Goal: Information Seeking & Learning: Find specific fact

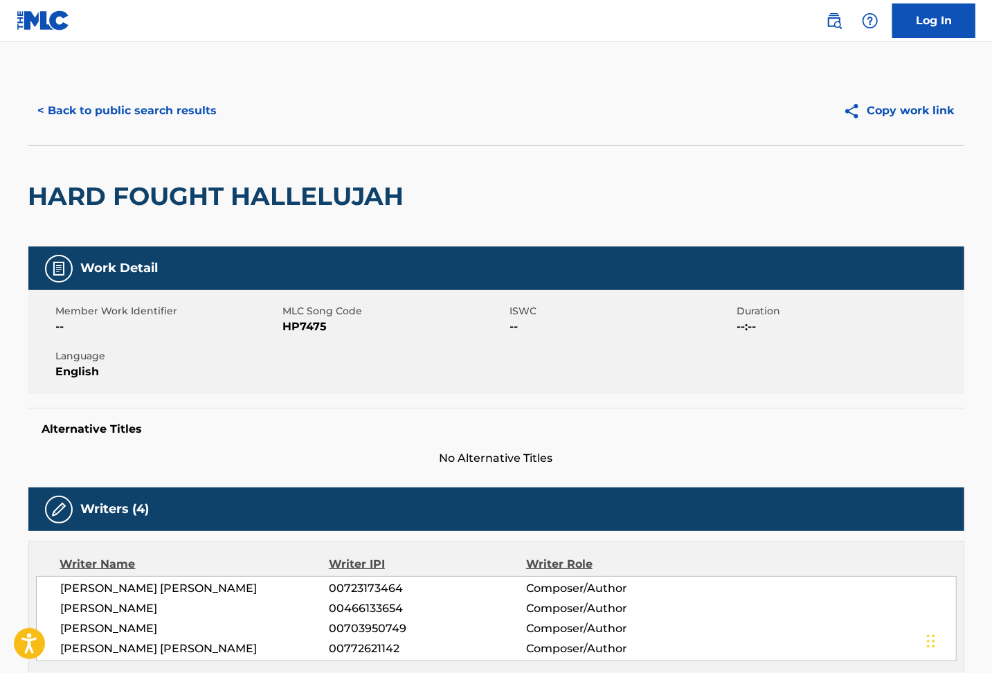
click at [586, 189] on div "HARD FOUGHT HALLELUJAH" at bounding box center [496, 195] width 936 height 101
click at [654, 528] on div "Writers (4)" at bounding box center [496, 510] width 936 height 44
click at [881, 464] on span "No Alternative Titles" at bounding box center [496, 458] width 936 height 17
click at [107, 107] on button "< Back to public search results" at bounding box center [127, 110] width 199 height 35
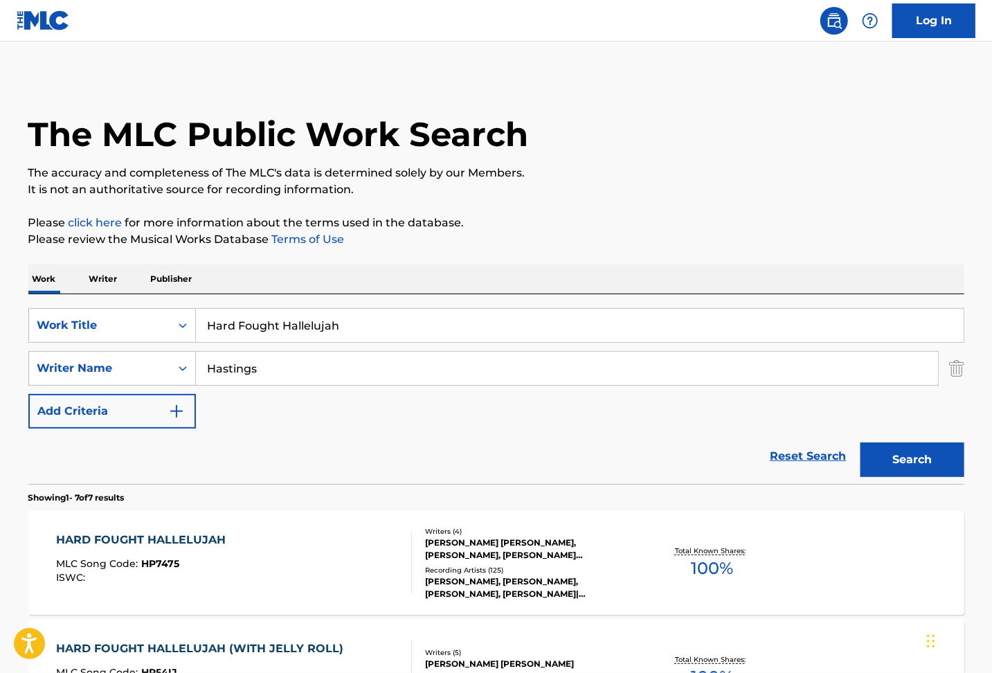
drag, startPoint x: 399, startPoint y: 328, endPoint x: 148, endPoint y: 306, distance: 251.7
click at [148, 306] on div "SearchWithCriteriafe3aa056-aa83-4534-8ae4-30de47f893fc Work Title Hard Fought H…" at bounding box center [496, 389] width 936 height 190
paste input "ow Great Thou Art"
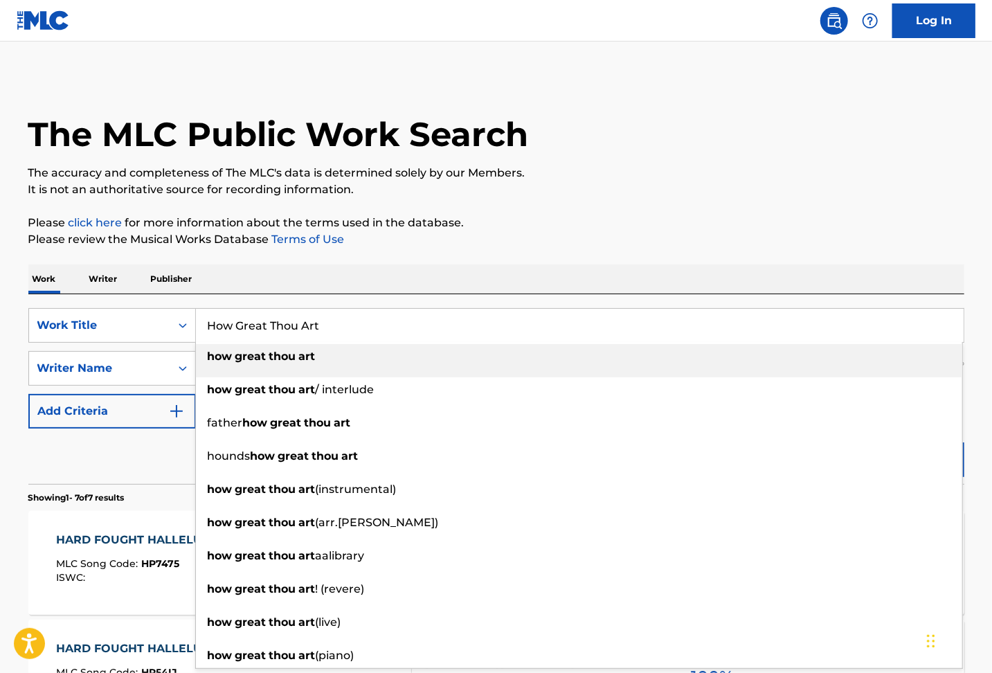
type input "How Great Thou Art"
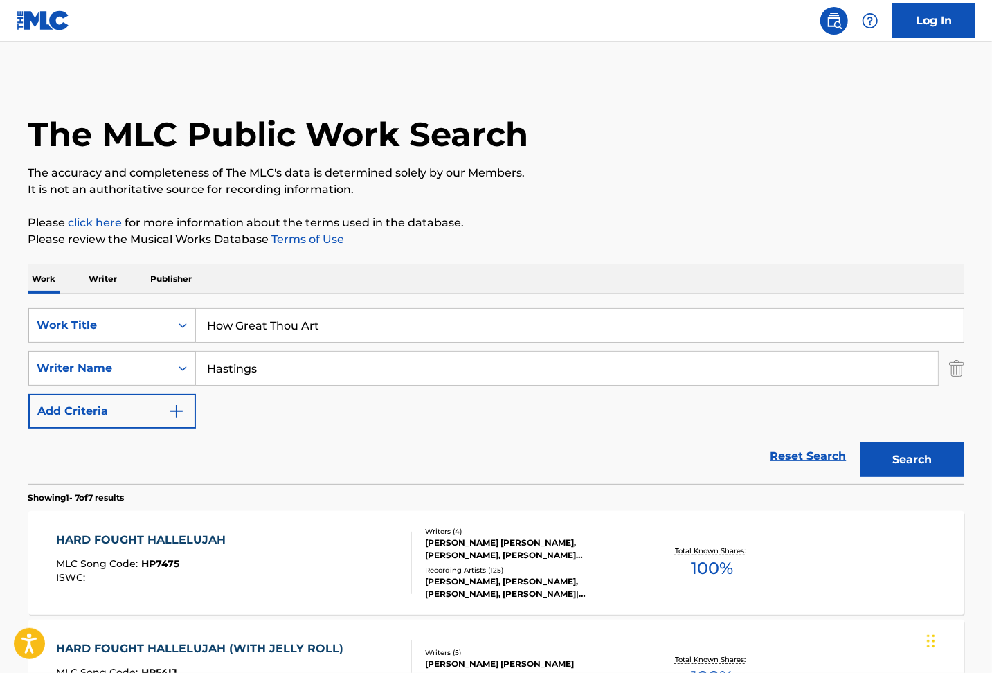
drag, startPoint x: 251, startPoint y: 366, endPoint x: 0, endPoint y: 337, distance: 252.4
paste input "[PERSON_NAME]"
type input "[PERSON_NAME]"
click at [882, 463] on button "Search" at bounding box center [913, 460] width 104 height 35
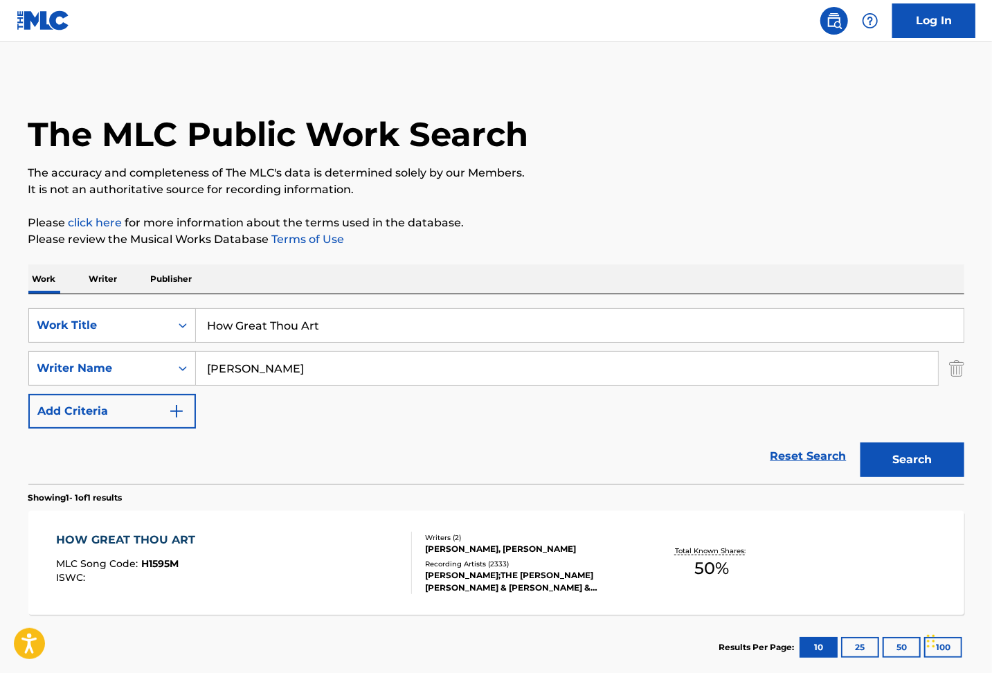
scroll to position [81, 0]
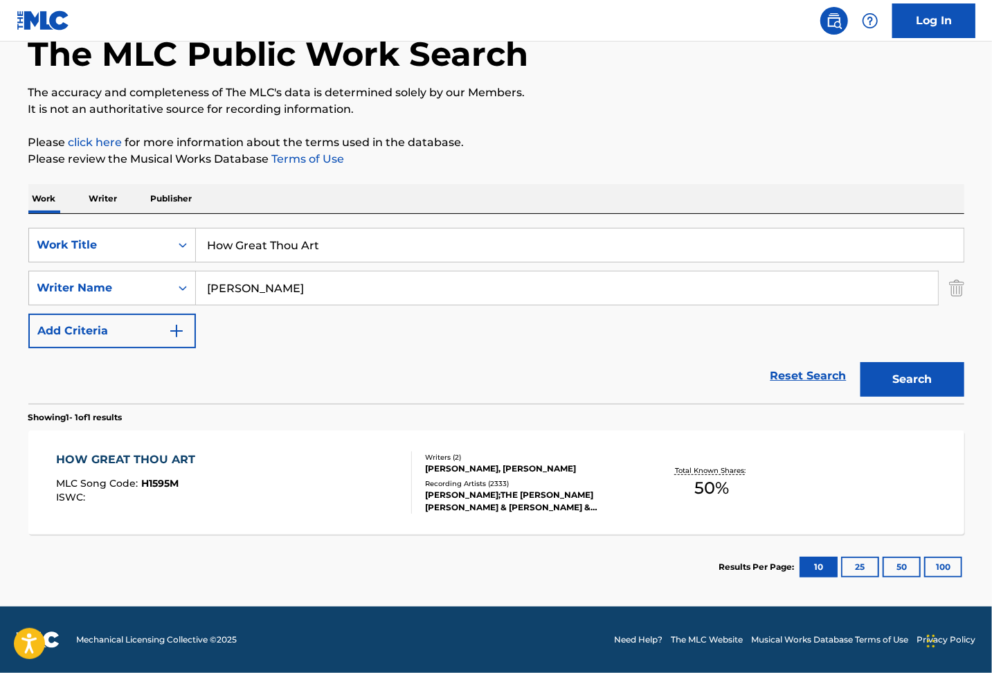
click at [339, 455] on div "HOW GREAT THOU ART MLC Song Code : H1595M ISWC :" at bounding box center [234, 483] width 356 height 62
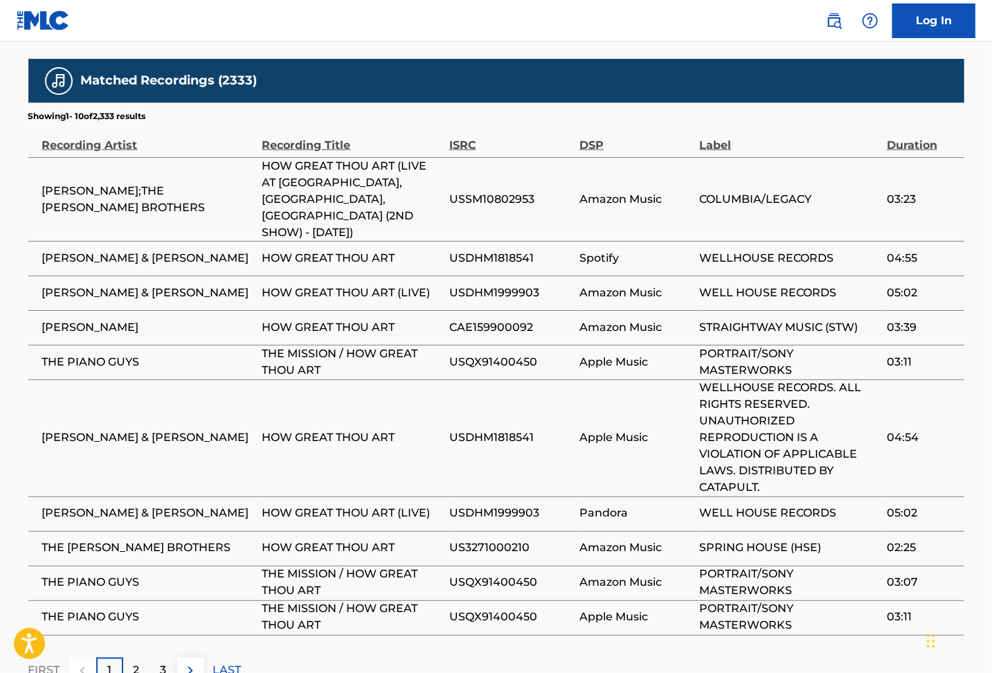
scroll to position [1166, 0]
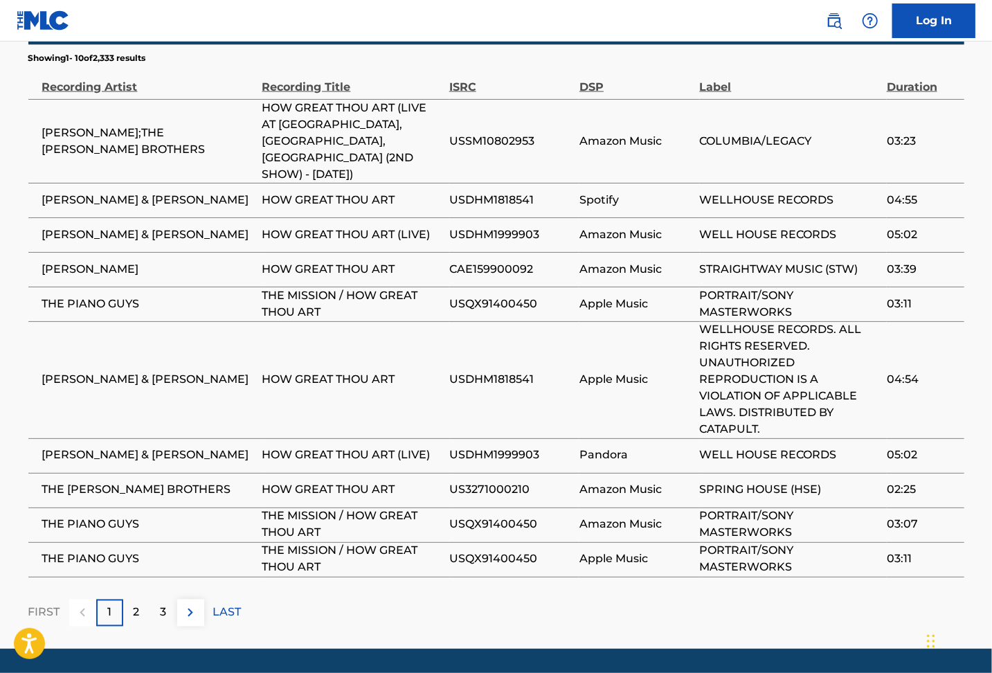
click at [131, 600] on div "2" at bounding box center [136, 613] width 27 height 27
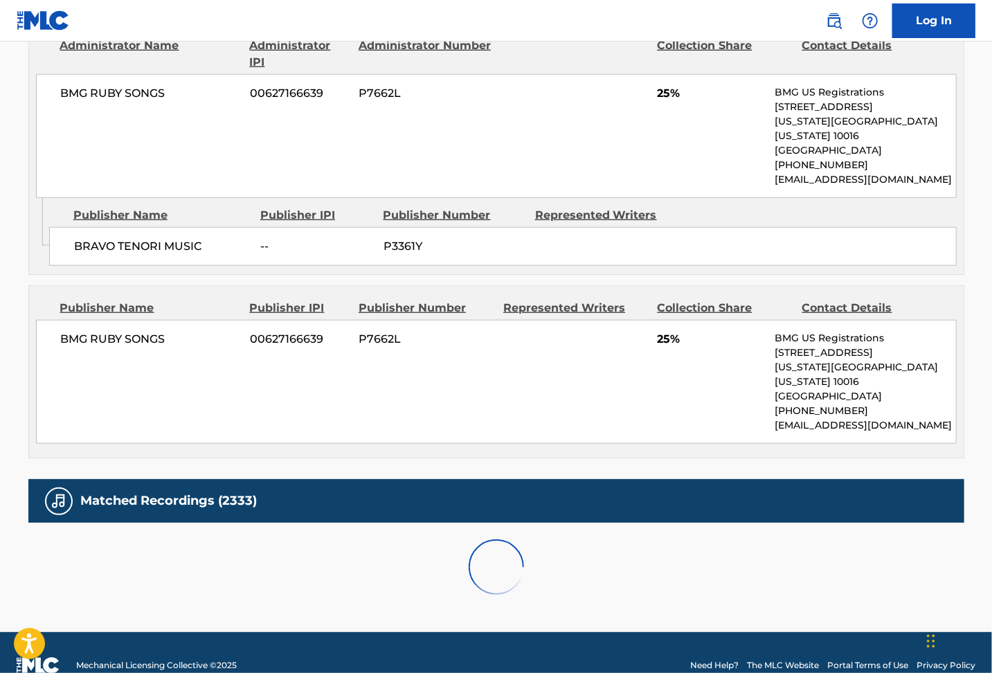
scroll to position [1150, 0]
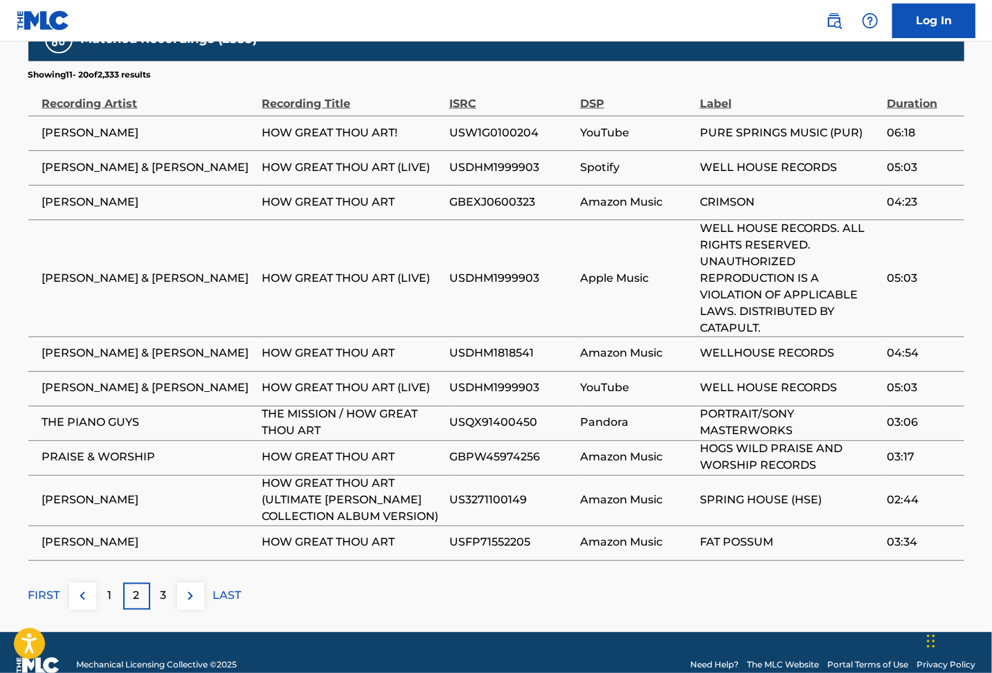
click at [161, 588] on p "3" at bounding box center [164, 596] width 6 height 17
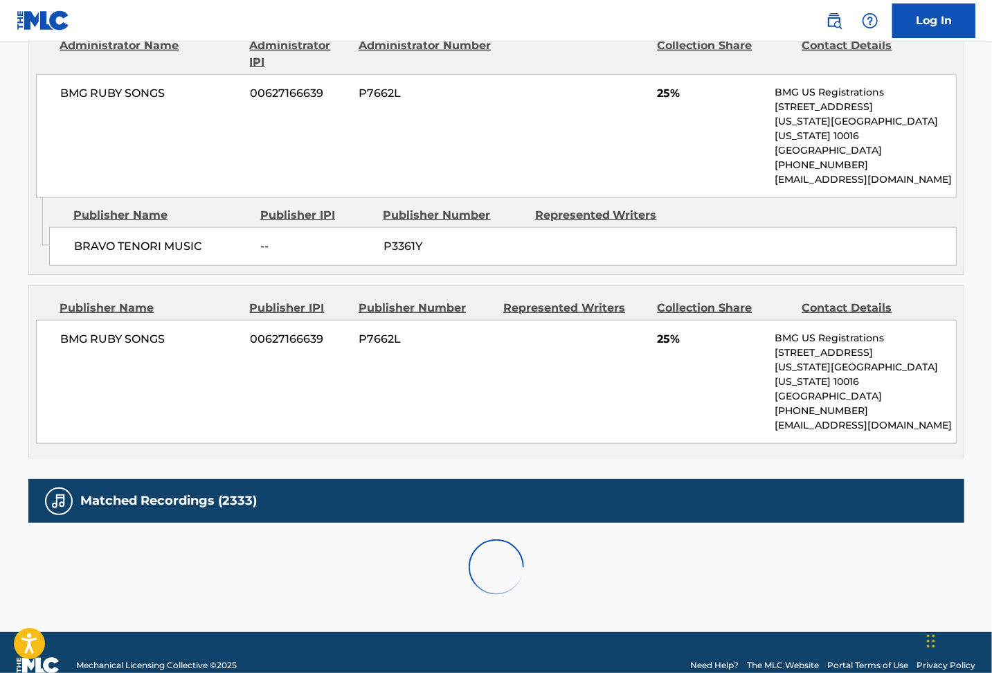
scroll to position [1067, 0]
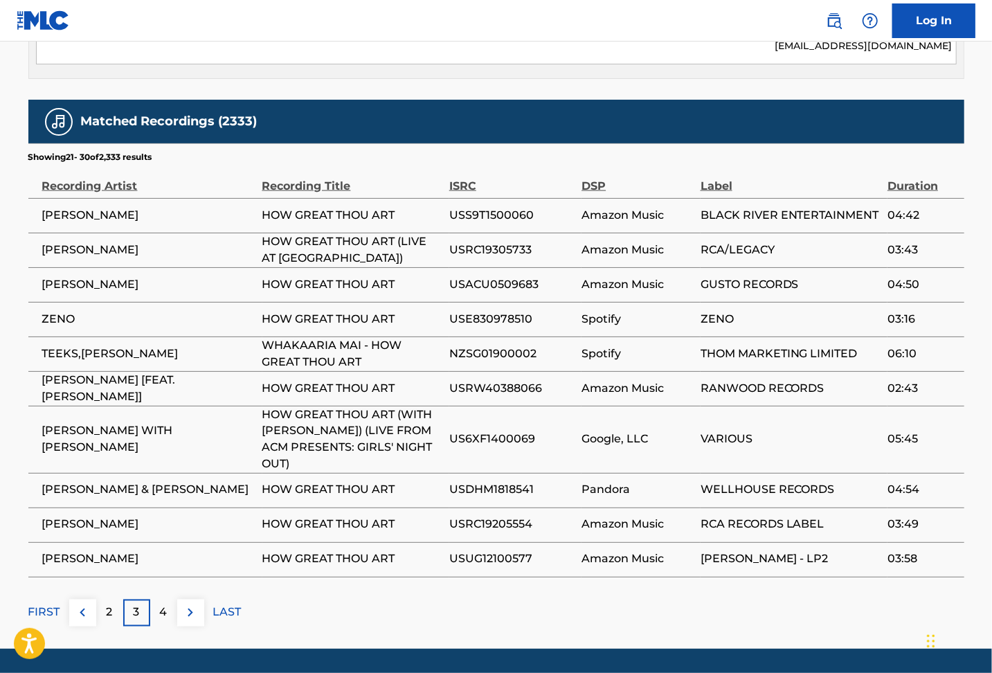
click at [155, 600] on div "4" at bounding box center [163, 613] width 27 height 27
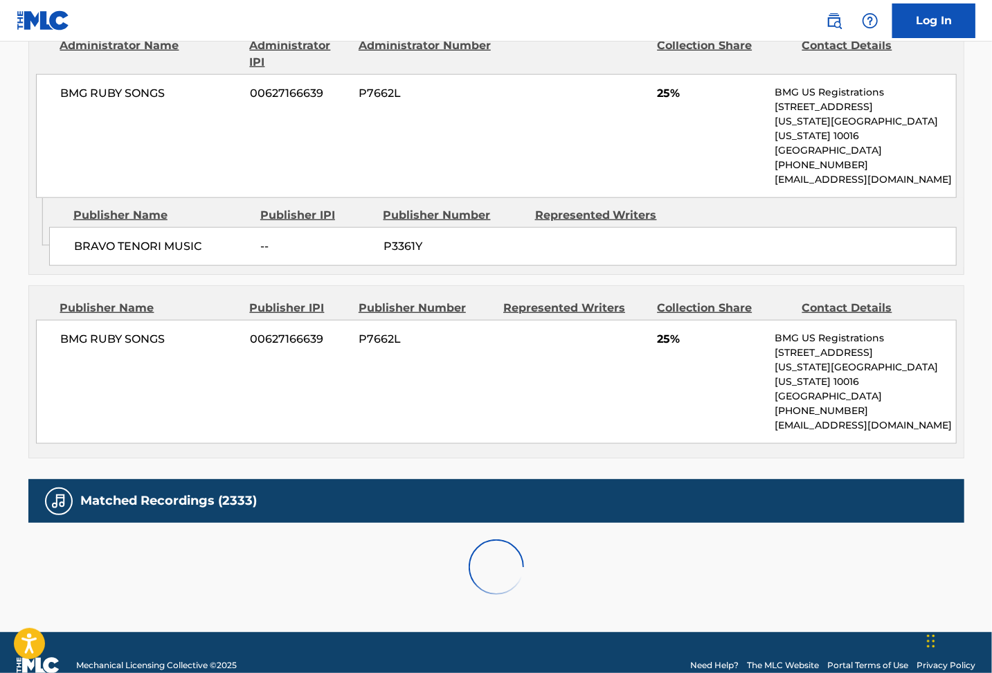
scroll to position [1051, 0]
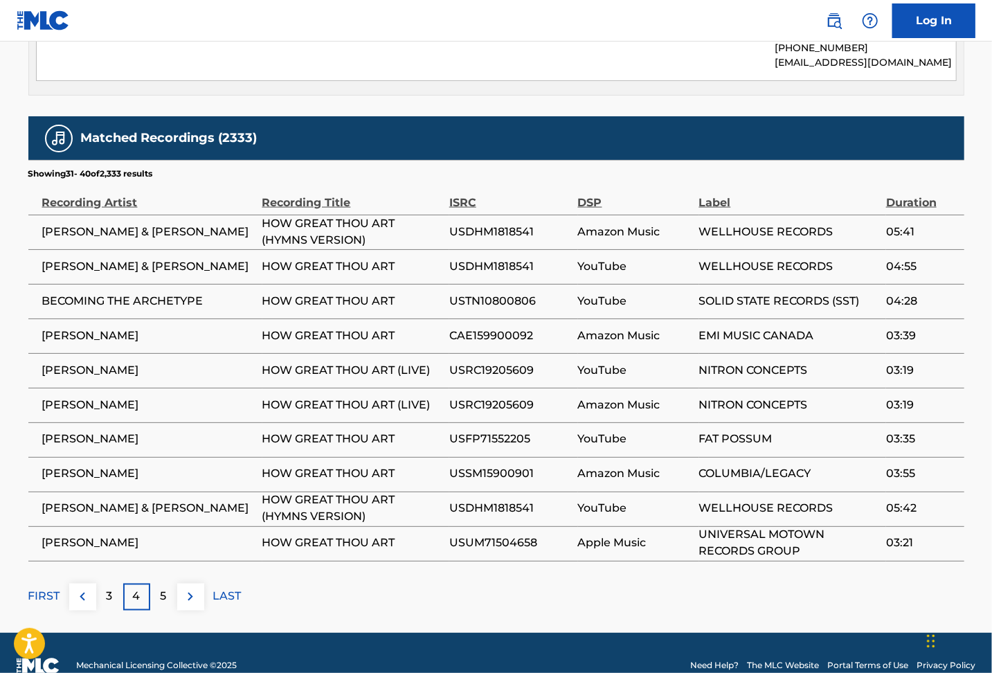
click at [111, 589] on p "3" at bounding box center [110, 597] width 6 height 17
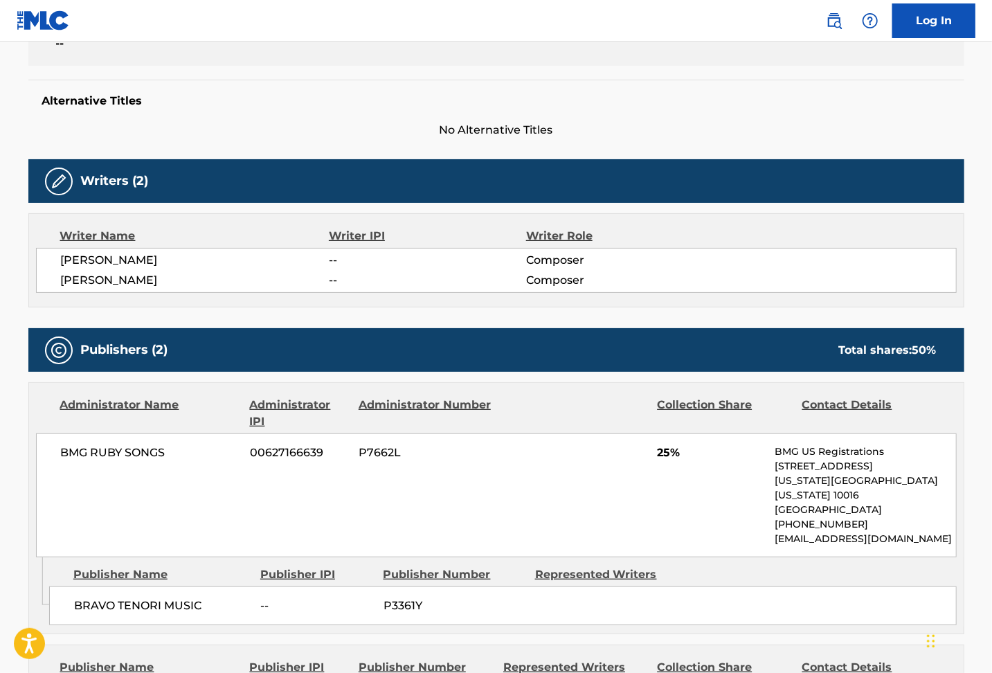
scroll to position [51, 0]
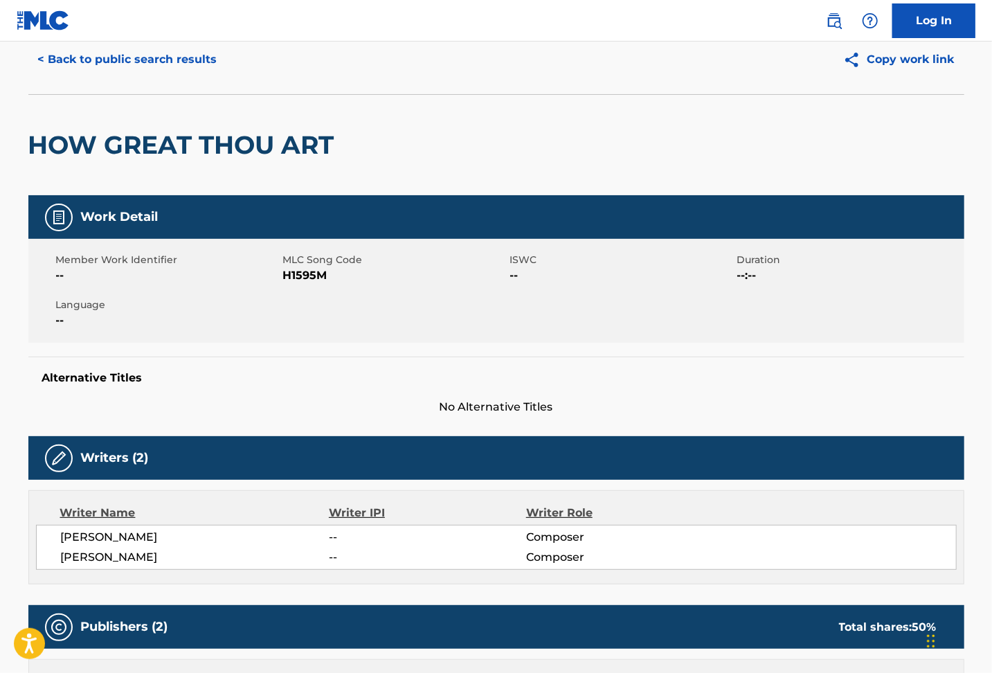
click at [86, 60] on button "< Back to public search results" at bounding box center [127, 59] width 199 height 35
